Goal: Transaction & Acquisition: Purchase product/service

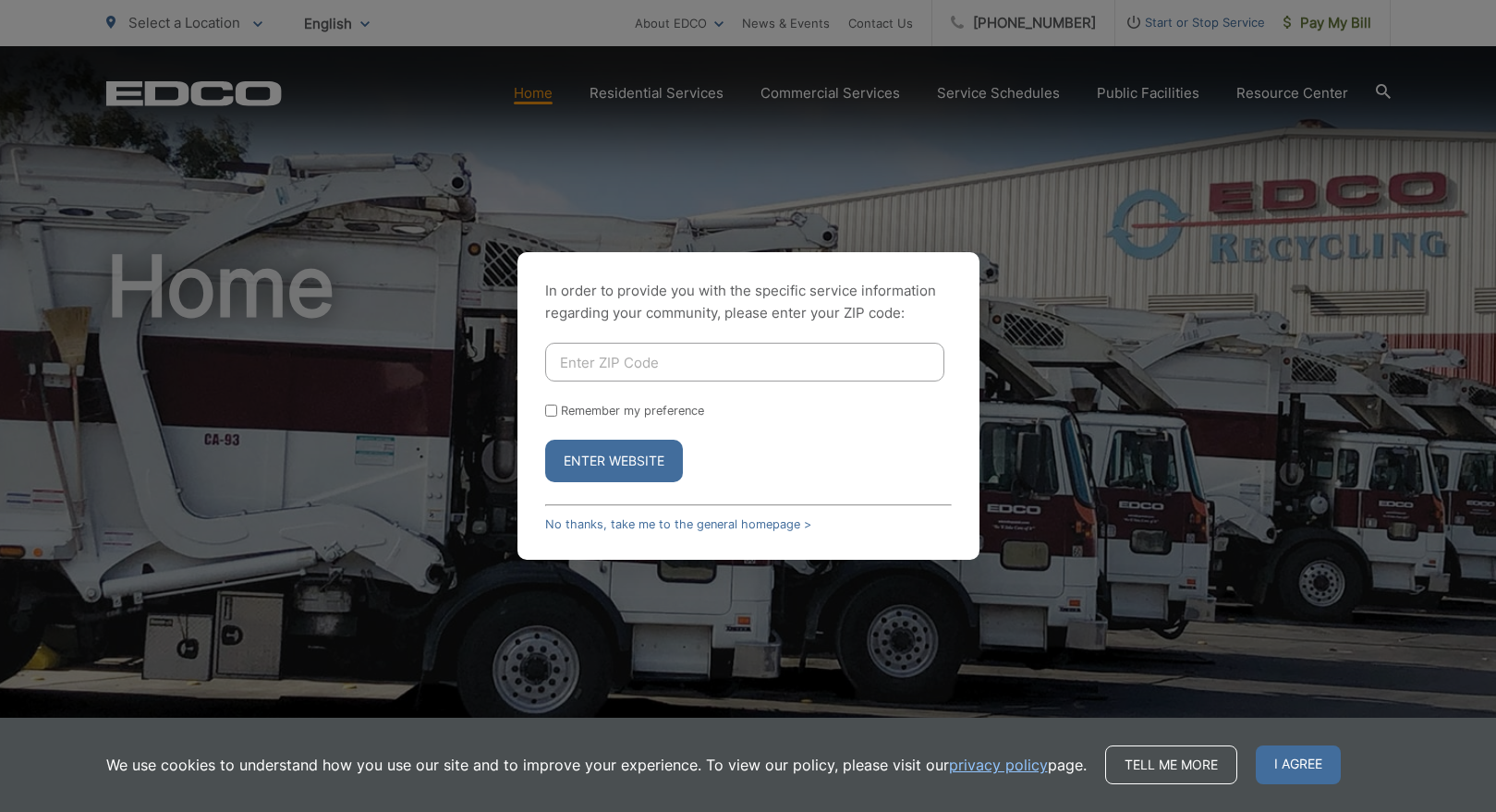
click at [654, 356] on input "Enter ZIP Code" at bounding box center [744, 362] width 399 height 38
type input "92014"
click at [545, 440] on button "Enter Website" at bounding box center [613, 461] width 137 height 42
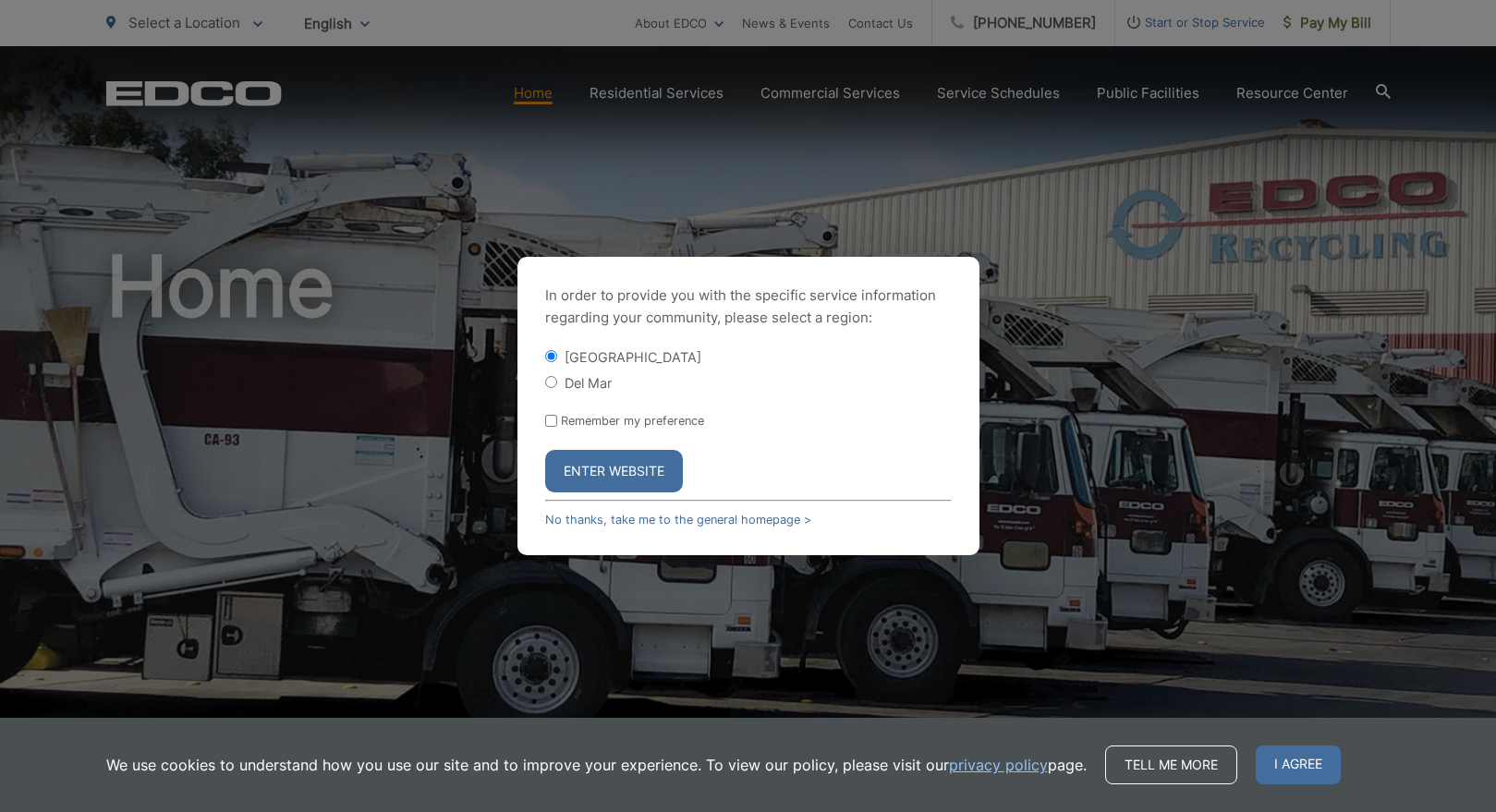
click at [602, 465] on button "Enter Website" at bounding box center [613, 471] width 137 height 42
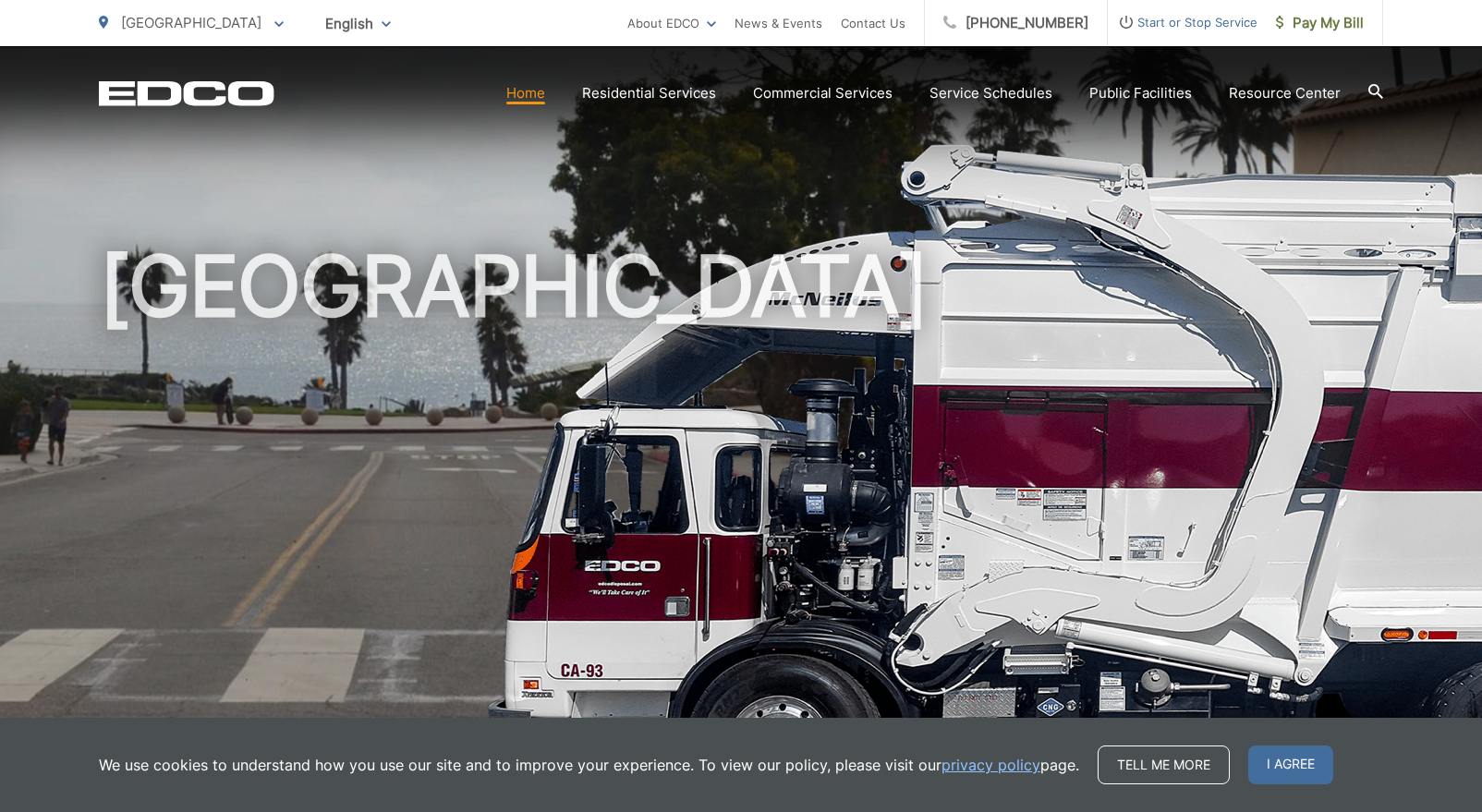
click at [1175, 21] on span "Start or Stop Service" at bounding box center [1183, 22] width 150 height 22
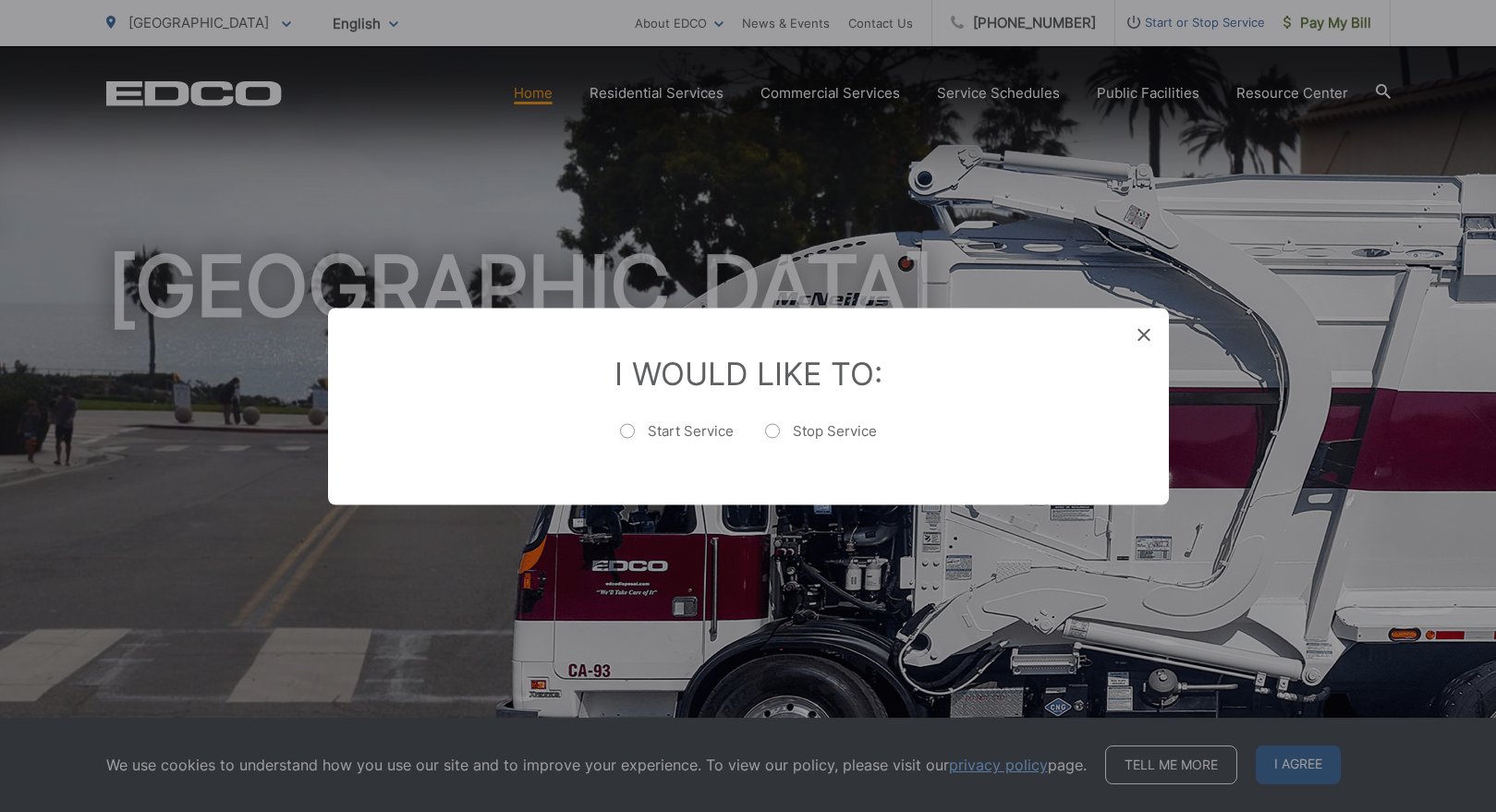
click at [1137, 332] on icon at bounding box center [1143, 333] width 12 height 12
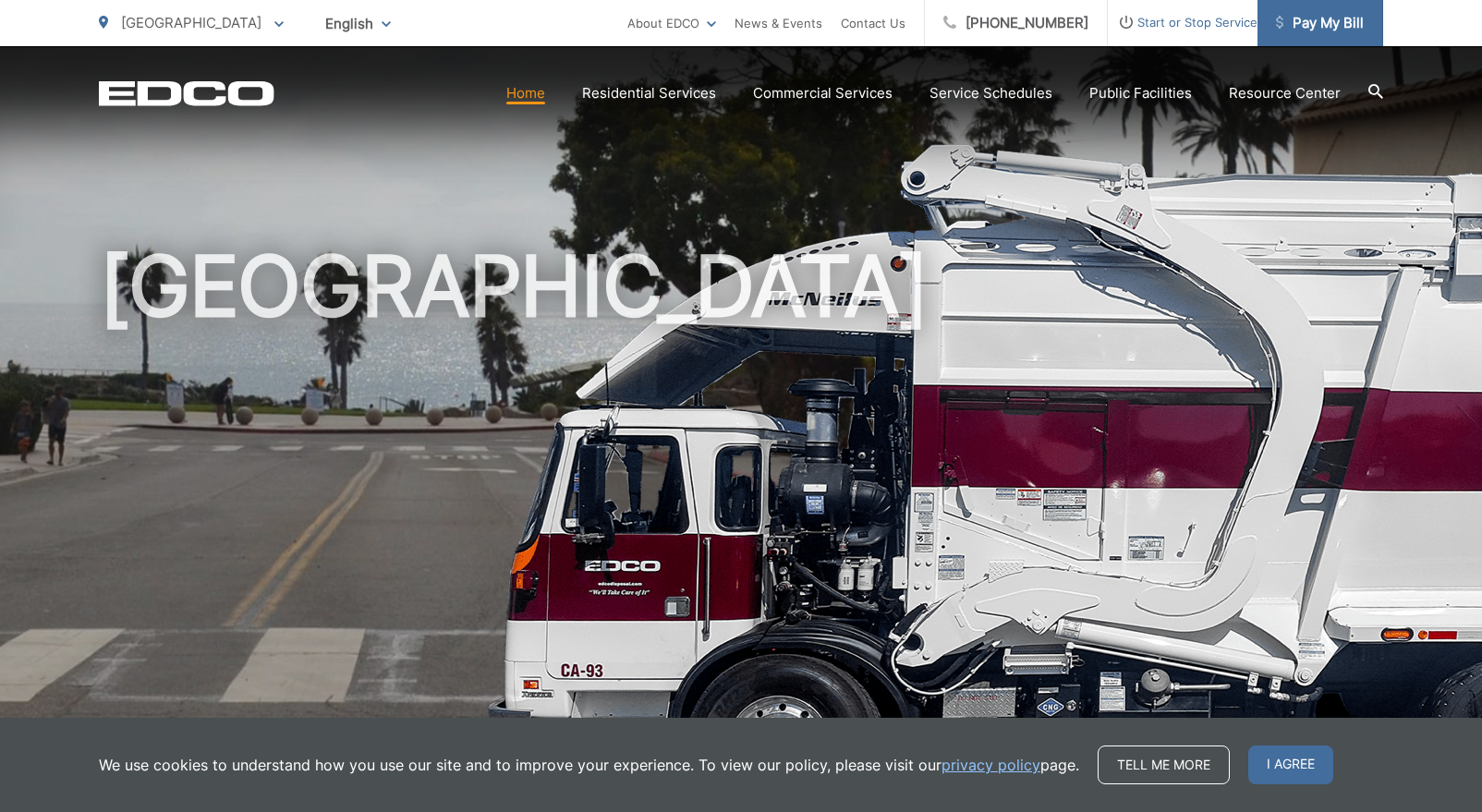
click at [1329, 24] on span "Pay My Bill" at bounding box center [1319, 22] width 87 height 22
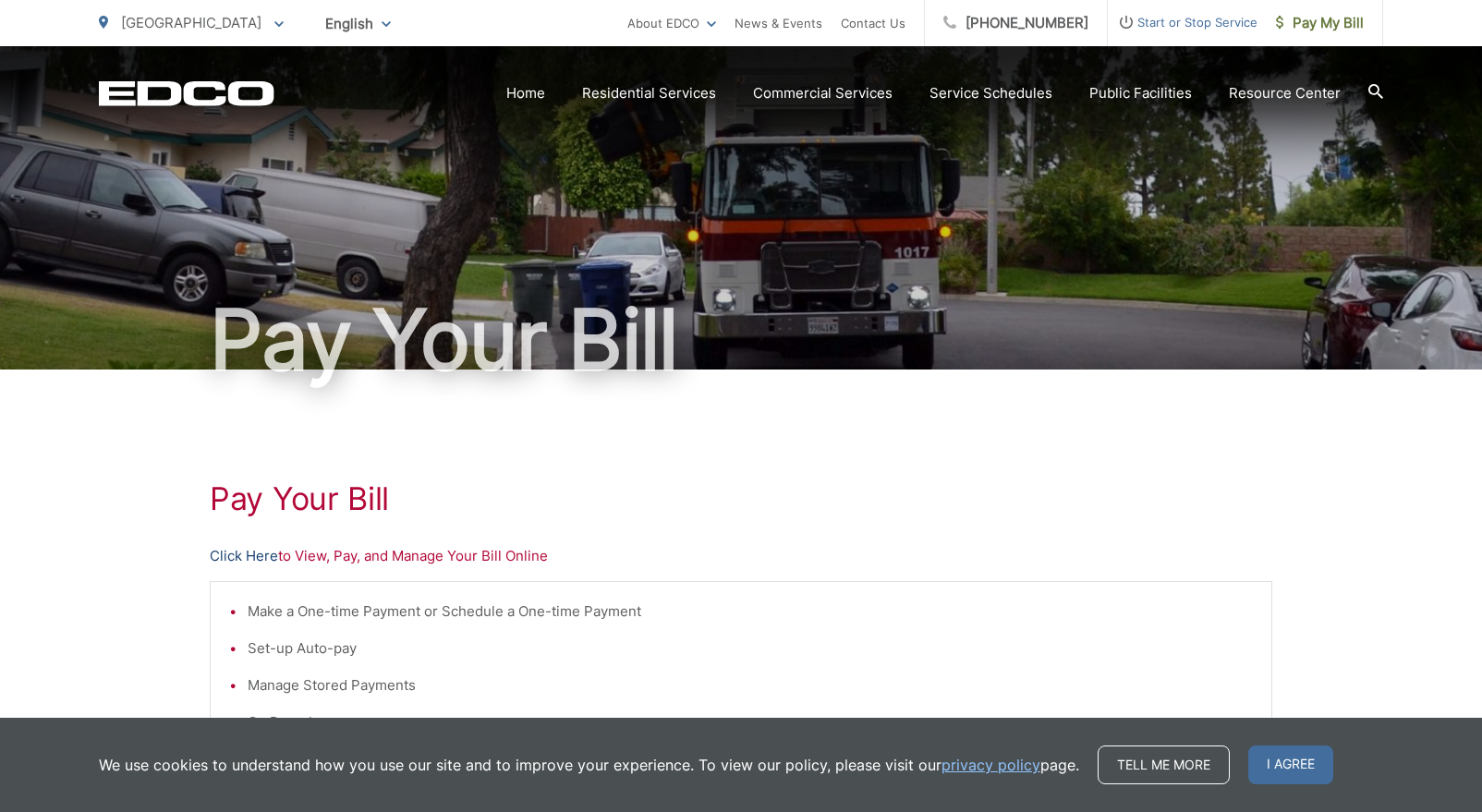
click at [239, 554] on link "Click Here" at bounding box center [243, 555] width 68 height 22
